Goal: Obtain resource: Download file/media

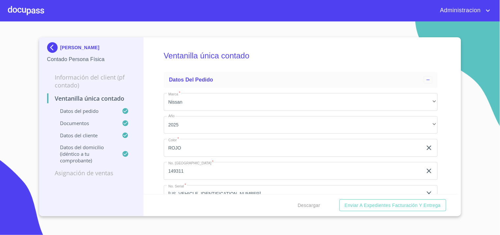
scroll to position [1148, 0]
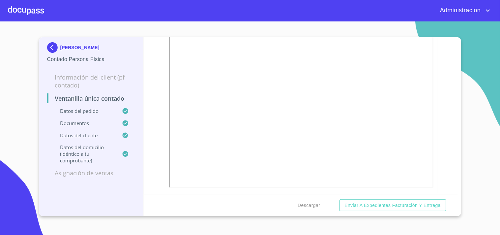
click at [62, 48] on p "[PERSON_NAME]" at bounding box center [79, 47] width 39 height 5
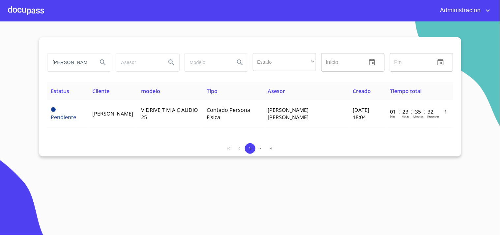
drag, startPoint x: 50, startPoint y: 57, endPoint x: 230, endPoint y: 73, distance: 180.8
click at [198, 76] on div "[PERSON_NAME] Estado ​ ​ Inicio ​ Fin ​" at bounding box center [250, 66] width 406 height 32
type input "audolina"
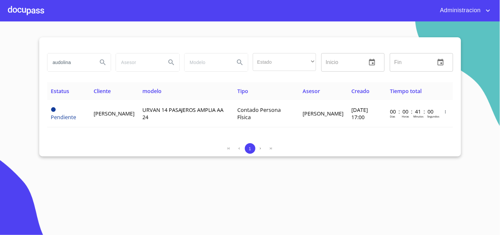
click at [75, 64] on input "audolina" at bounding box center [69, 62] width 45 height 18
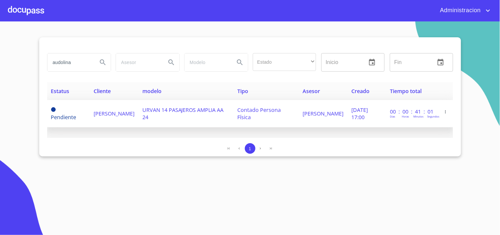
click at [110, 110] on span "[PERSON_NAME]" at bounding box center [114, 113] width 41 height 7
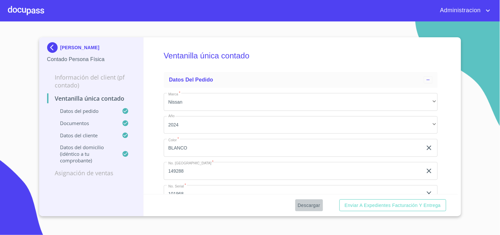
click at [312, 206] on span "Descargar" at bounding box center [309, 205] width 22 height 8
